Goal: Information Seeking & Learning: Learn about a topic

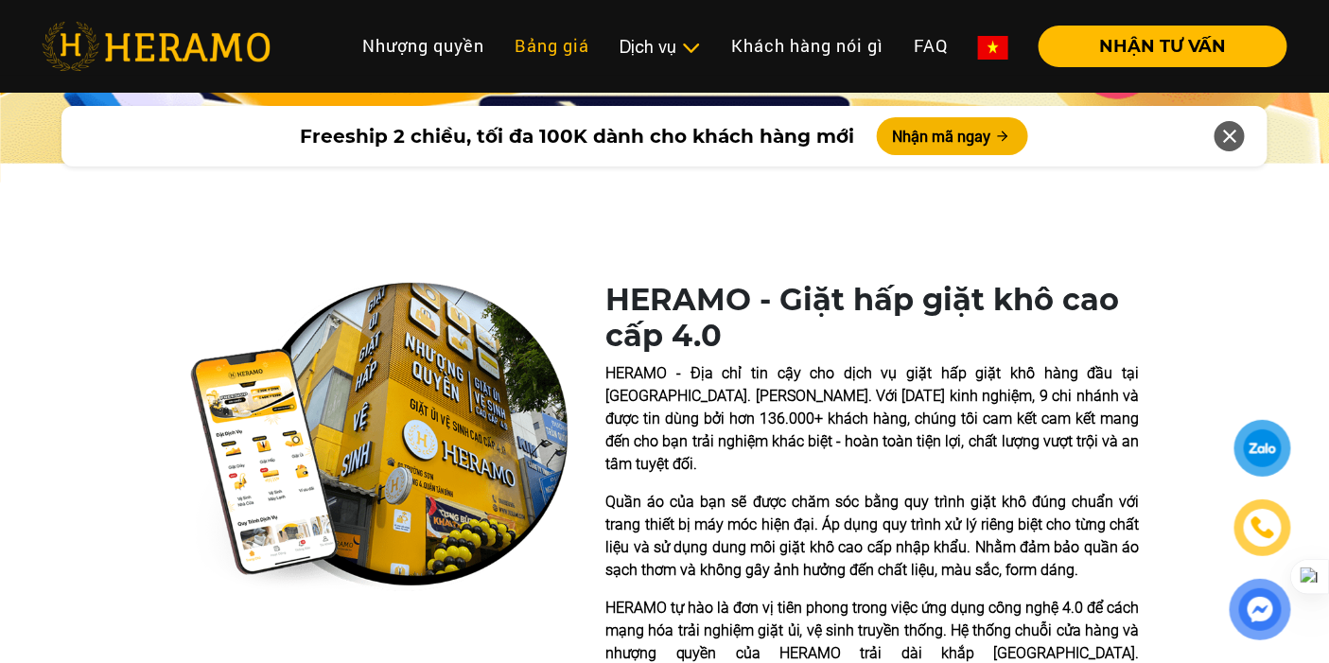
click at [545, 55] on link "Bảng giá" at bounding box center [552, 46] width 105 height 41
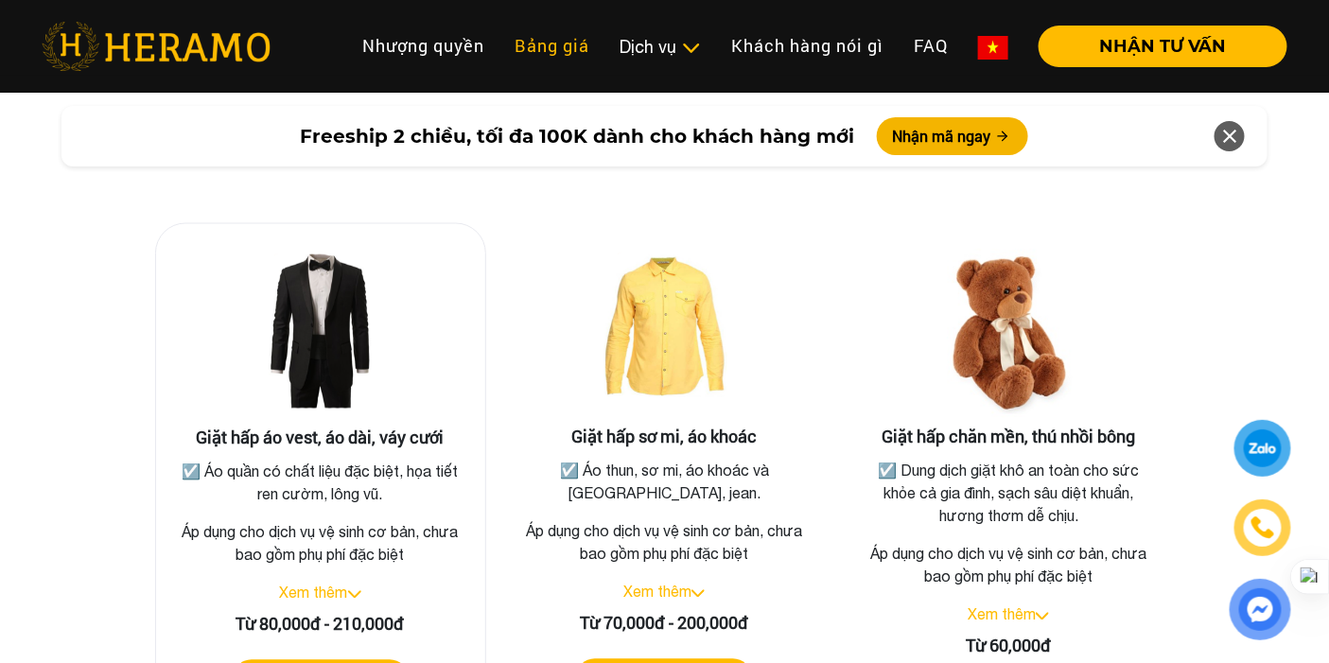
scroll to position [3674, 0]
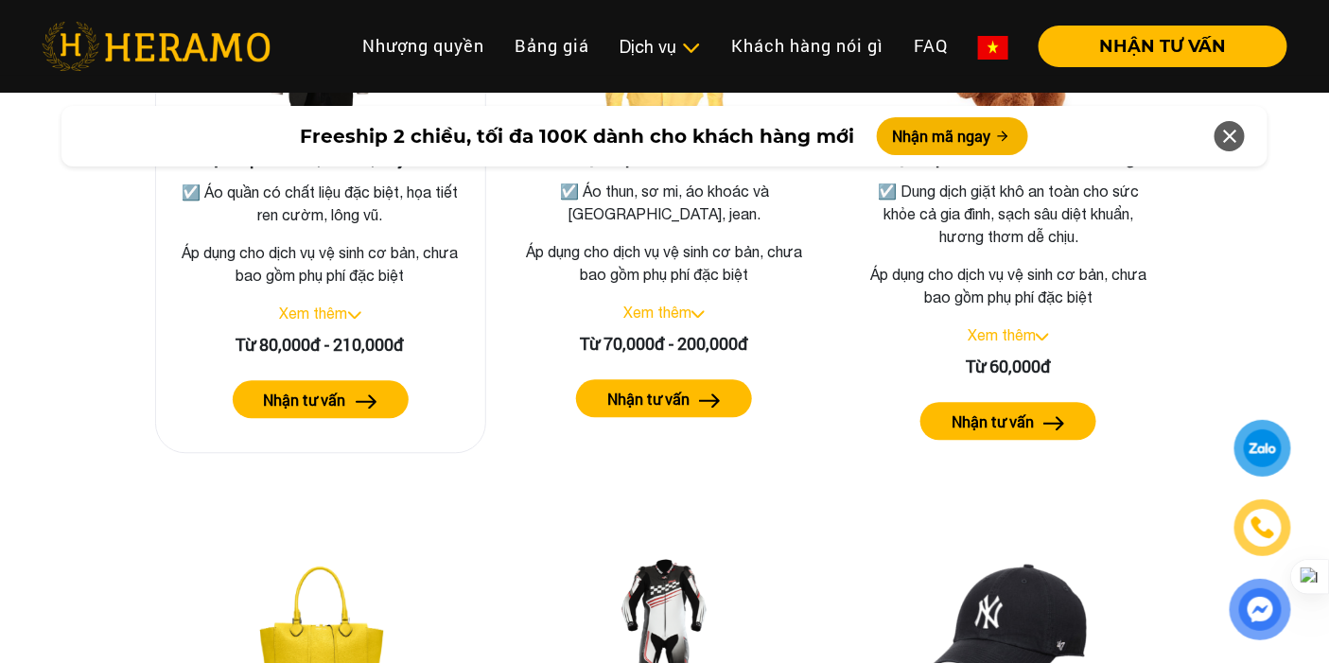
click at [340, 305] on link "Xem thêm" at bounding box center [314, 313] width 68 height 17
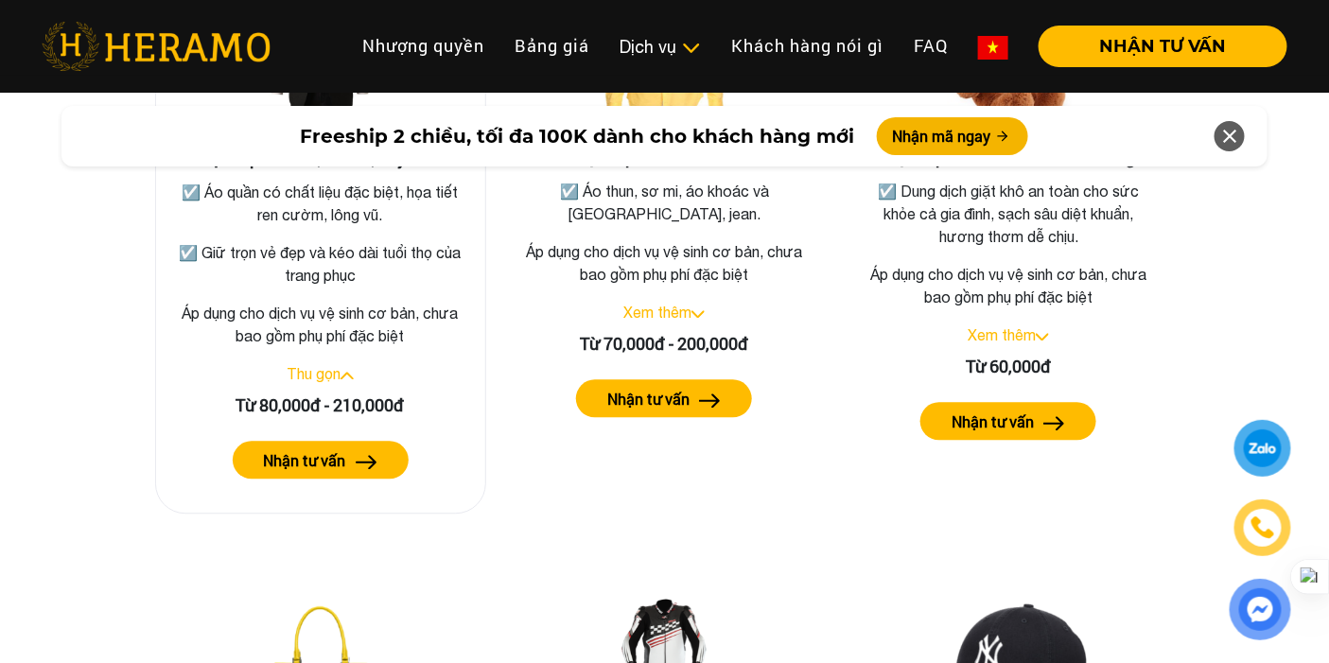
click at [342, 449] on label "Nhận tư vấn" at bounding box center [305, 460] width 82 height 23
click at [325, 315] on p "Áp dụng cho dịch vụ vệ sinh cơ bản, chưa bao gồm phụ phí đặc biệt" at bounding box center [320, 324] width 299 height 45
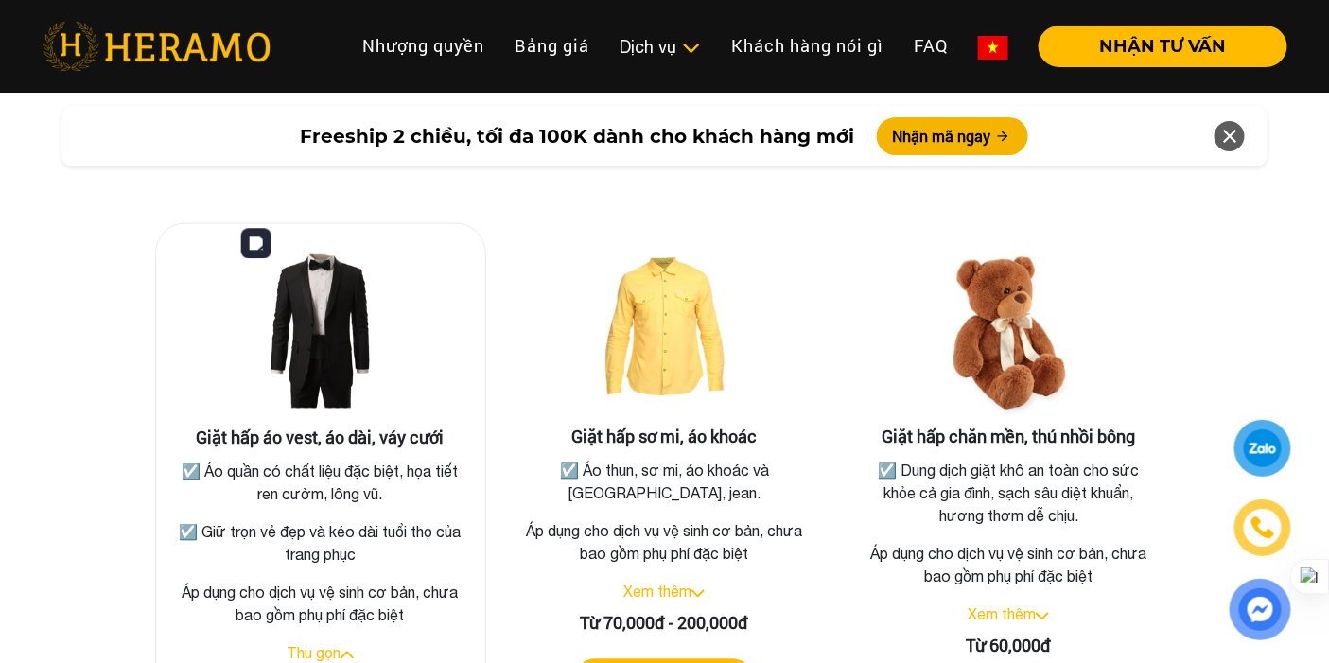
click at [329, 325] on img at bounding box center [320, 333] width 189 height 189
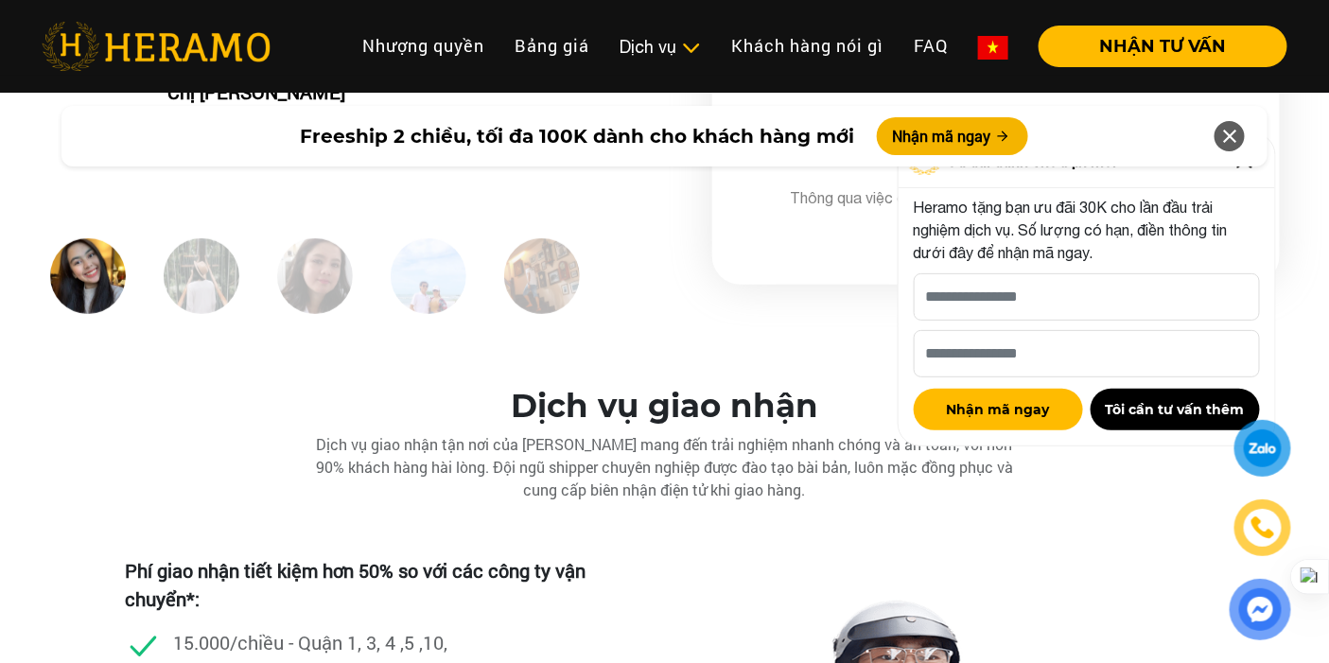
scroll to position [5620, 0]
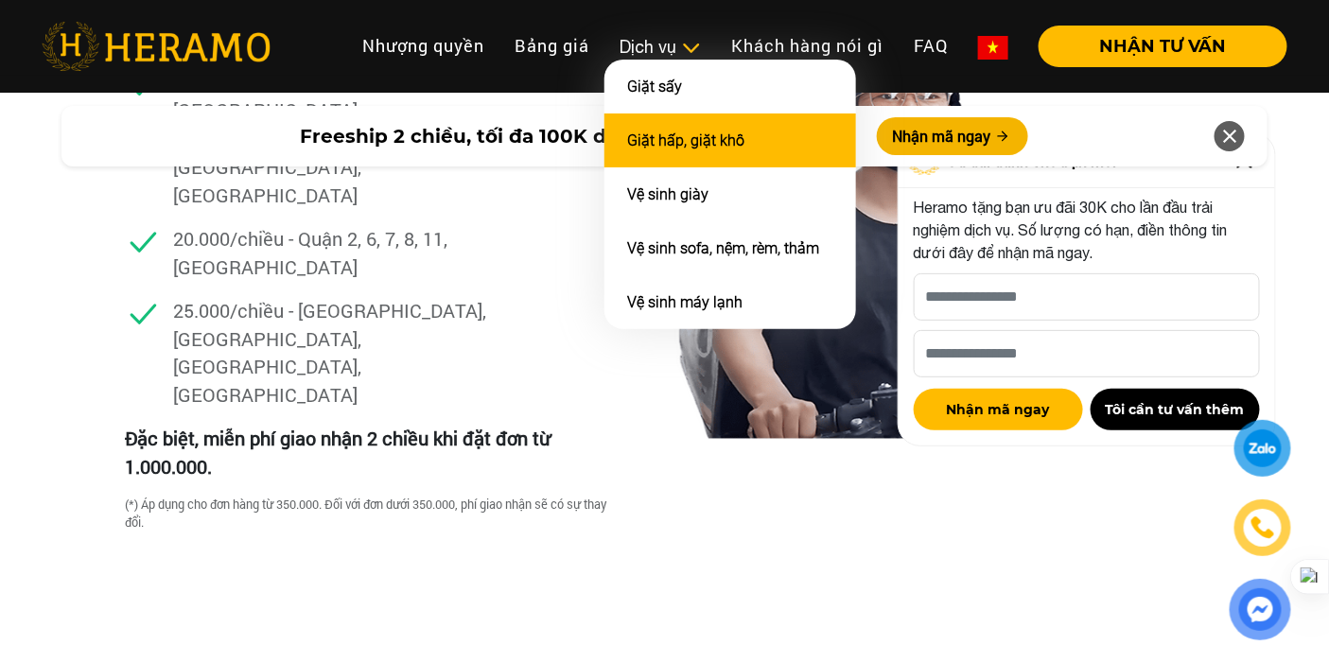
click at [685, 132] on link "Giặt hấp, giặt khô" at bounding box center [685, 141] width 117 height 18
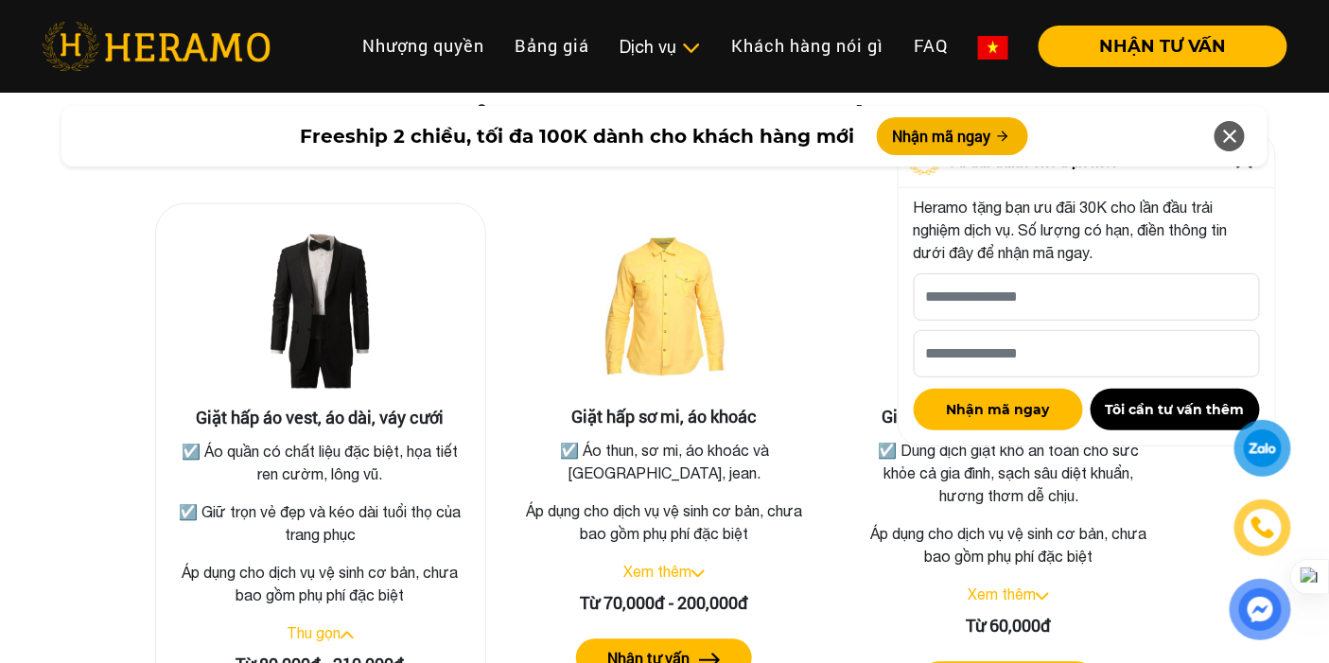
scroll to position [1731, 0]
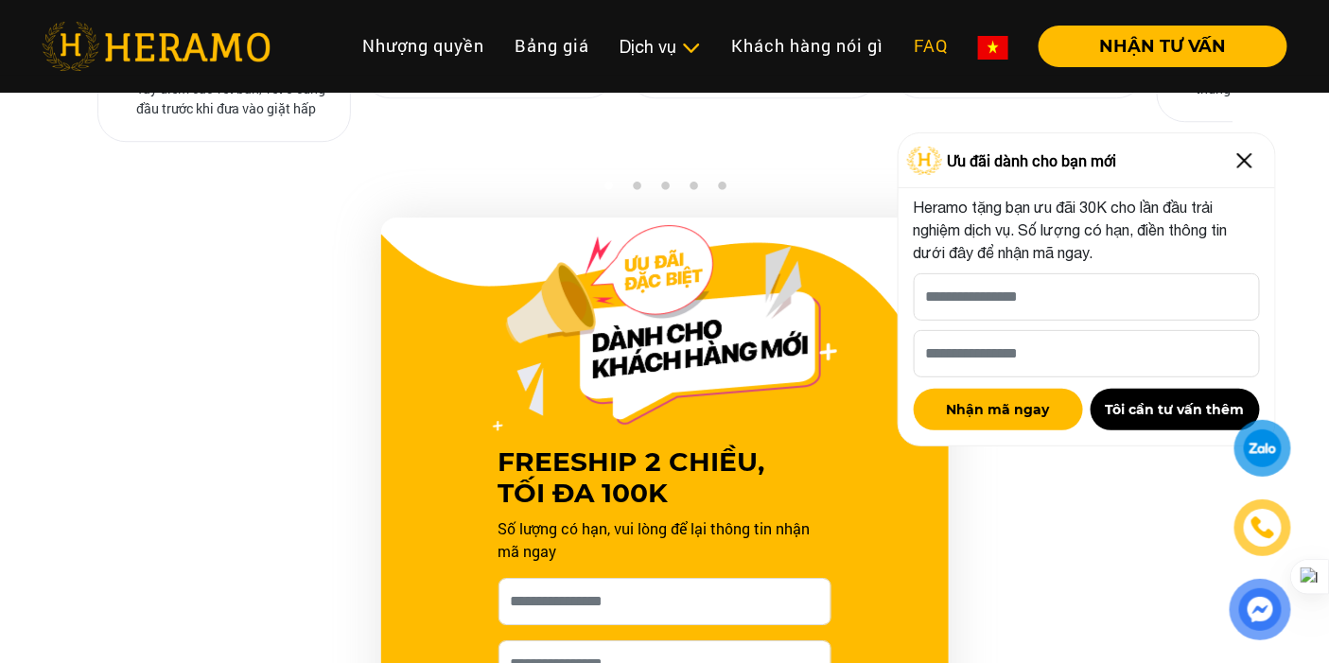
click at [929, 51] on link "FAQ" at bounding box center [931, 46] width 64 height 41
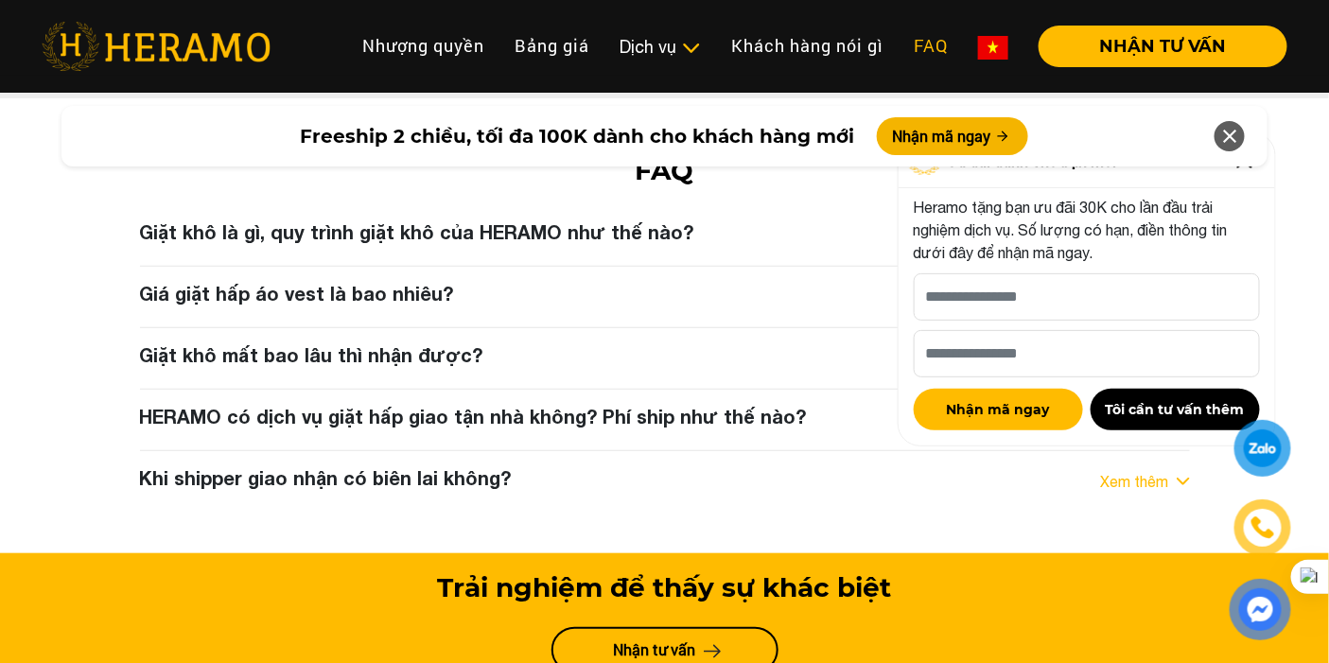
scroll to position [9579, 0]
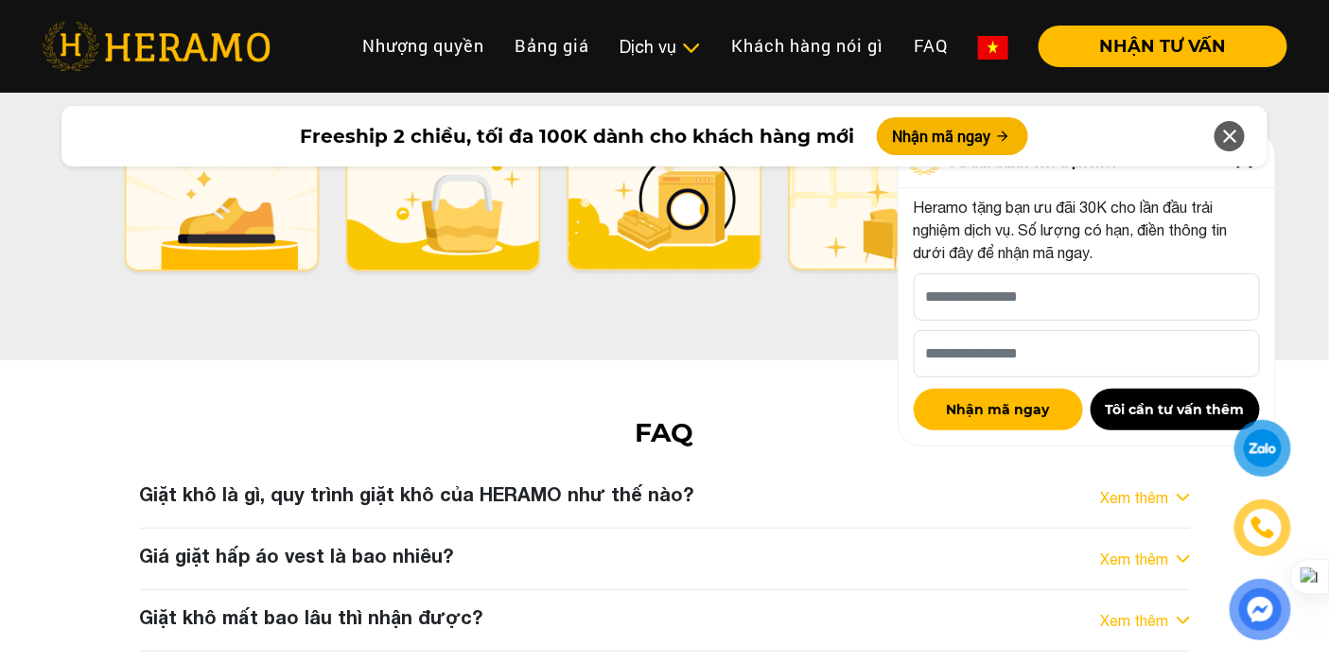
click at [248, 544] on h3 "Giá giặt hấp áo vest là bao nhiêu?" at bounding box center [297, 555] width 314 height 23
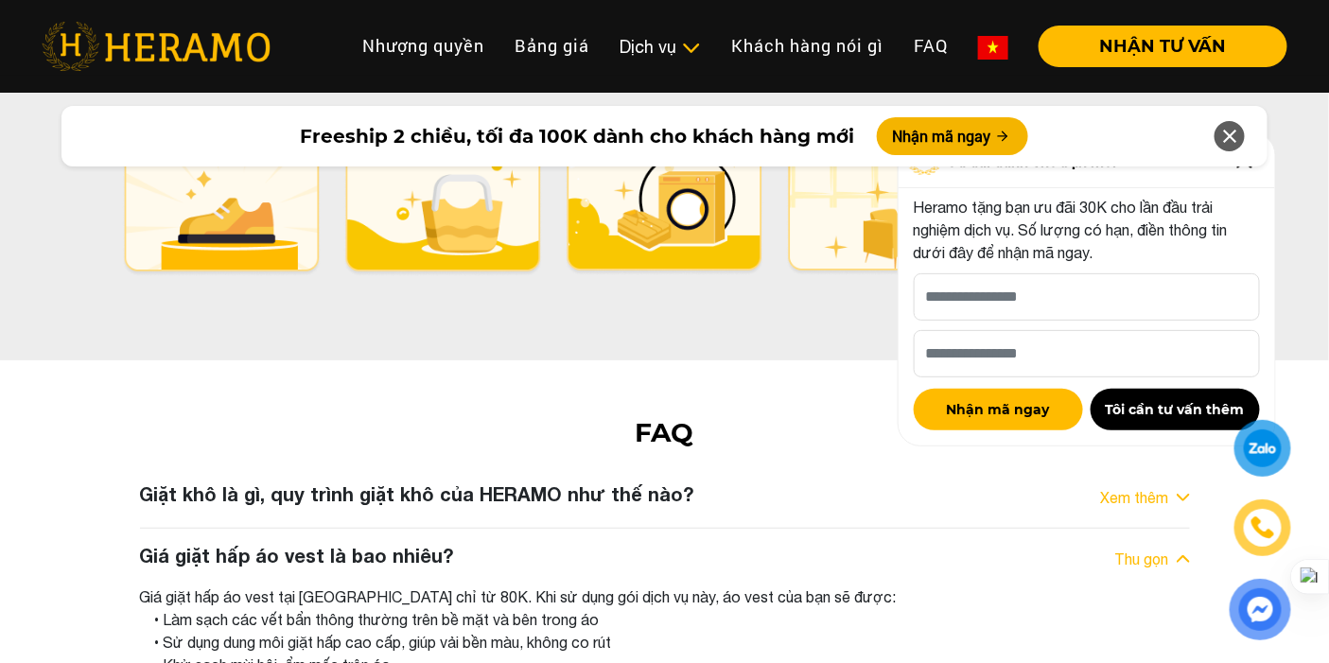
click at [279, 483] on div "Giặt khô là gì, quy trình giặt khô của HERAMO như thế nào?" at bounding box center [417, 498] width 554 height 30
click at [286, 483] on h3 "Giặt khô là gì, quy trình giặt khô của HERAMO như thế nào?" at bounding box center [417, 494] width 554 height 23
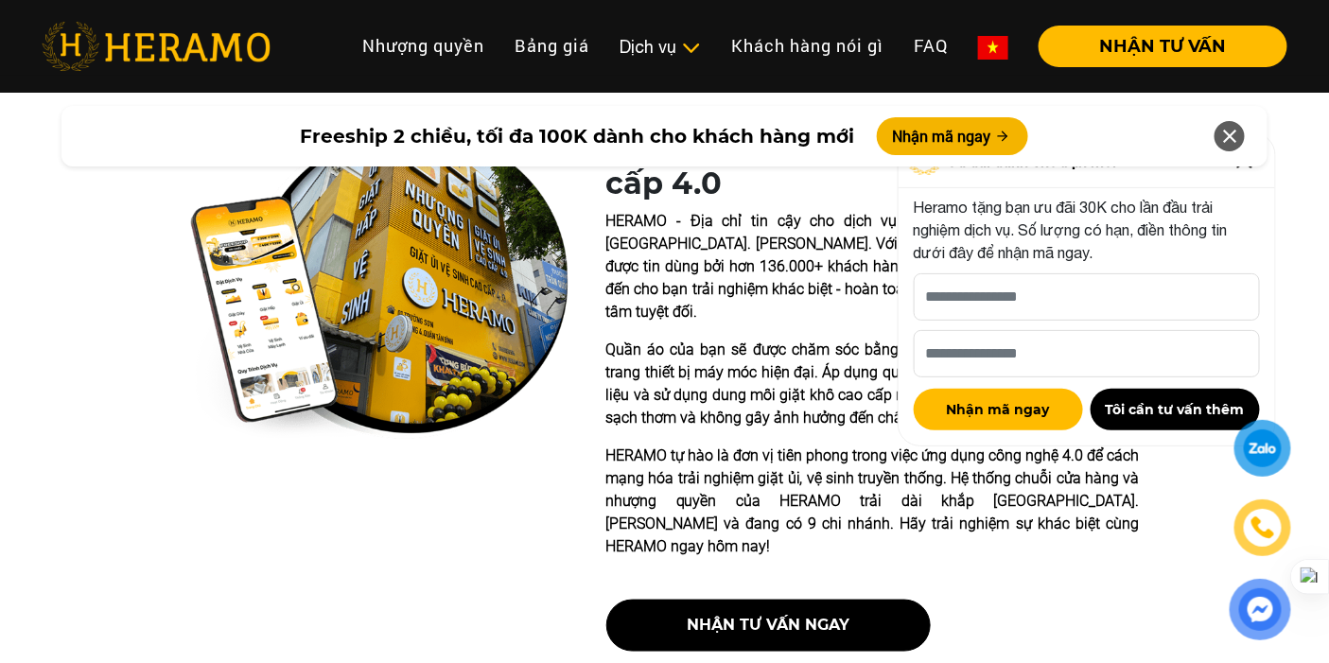
scroll to position [0, 0]
